Goal: Find specific page/section: Find specific page/section

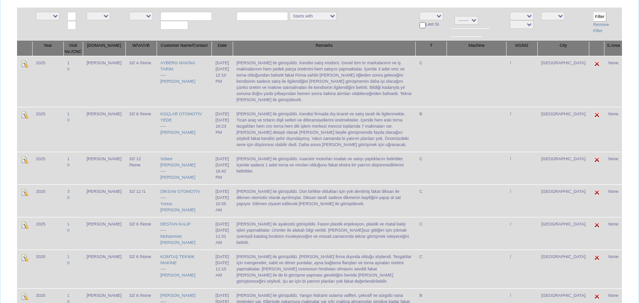
scroll to position [95, 0]
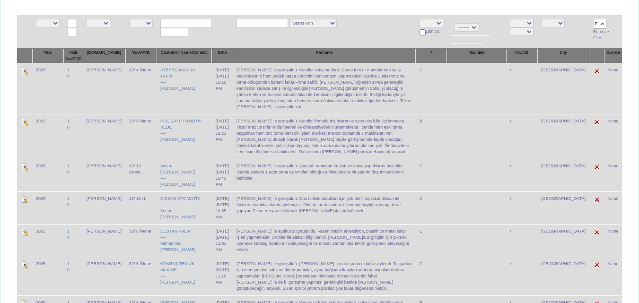
click at [274, 92] on td "[PERSON_NAME] ile görüşüldü. Kendisi satış müdürü. Genel tüm tır markalarının v…" at bounding box center [324, 88] width 183 height 51
click at [275, 88] on td "[PERSON_NAME] ile görüşüldü. Kendisi satış müdürü. Genel tüm tır markalarının v…" at bounding box center [324, 88] width 183 height 51
click at [175, 24] on input "text" at bounding box center [186, 23] width 52 height 9
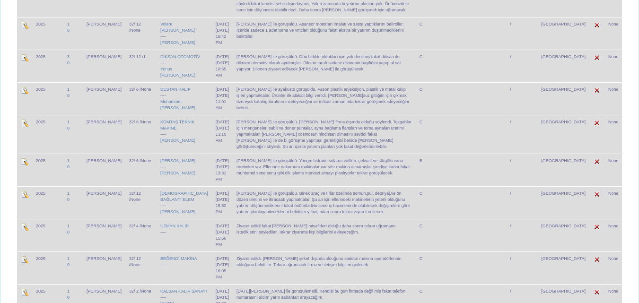
scroll to position [0, 0]
